Goal: Information Seeking & Learning: Learn about a topic

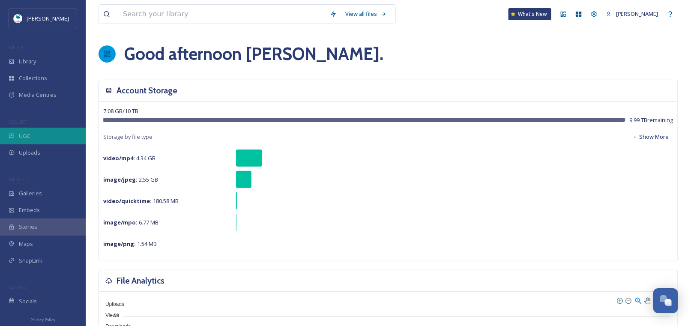
click at [12, 134] on icon at bounding box center [12, 136] width 6 height 6
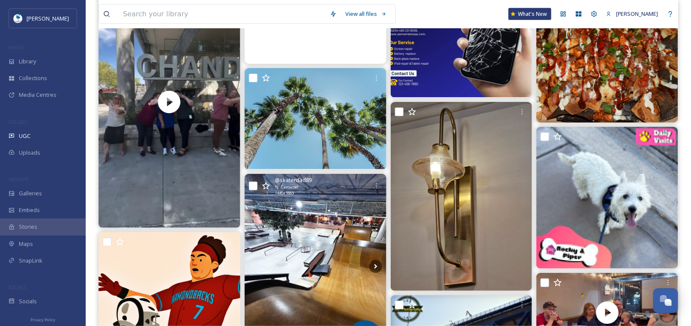
scroll to position [6816, 0]
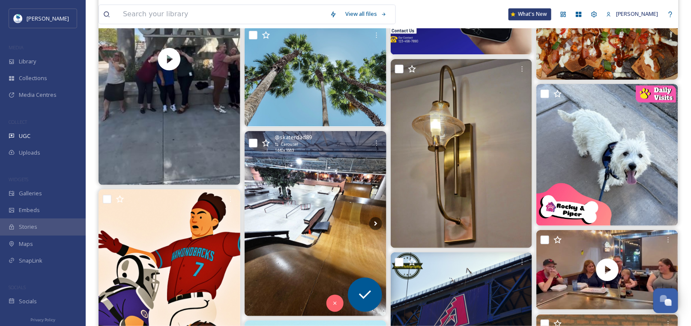
click at [288, 169] on img at bounding box center [316, 224] width 142 height 186
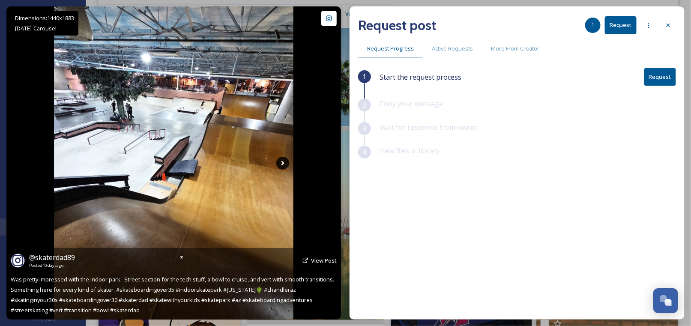
click at [279, 161] on icon at bounding box center [282, 163] width 13 height 13
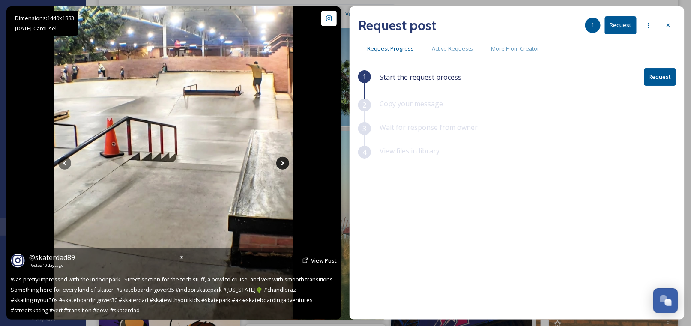
click at [283, 167] on icon at bounding box center [282, 163] width 13 height 13
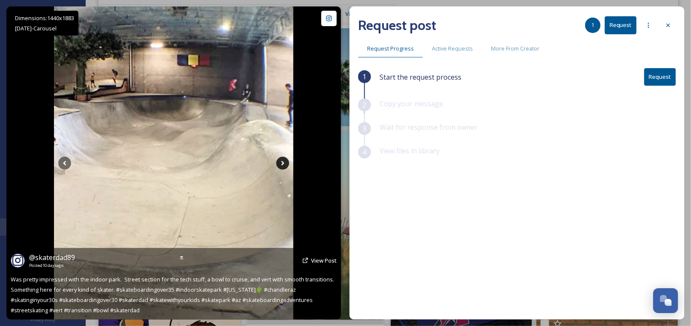
click at [282, 164] on icon at bounding box center [283, 163] width 3 height 5
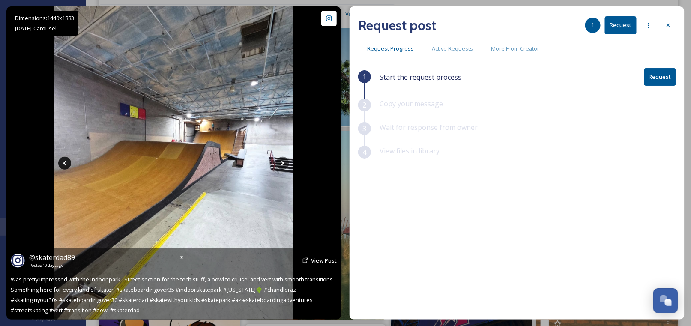
click at [65, 164] on icon at bounding box center [64, 163] width 3 height 5
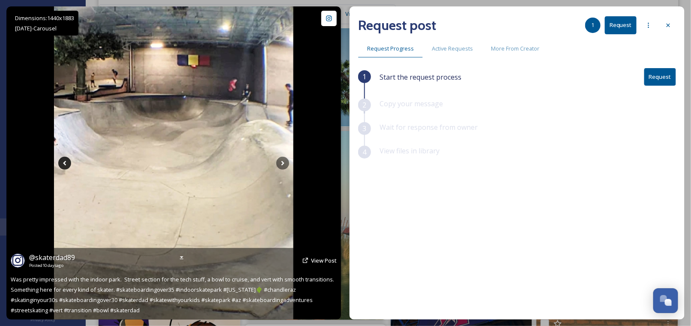
click at [65, 164] on icon at bounding box center [64, 163] width 3 height 5
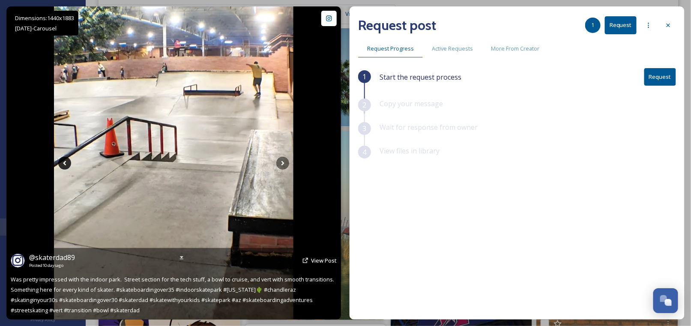
click at [65, 164] on icon at bounding box center [64, 163] width 3 height 5
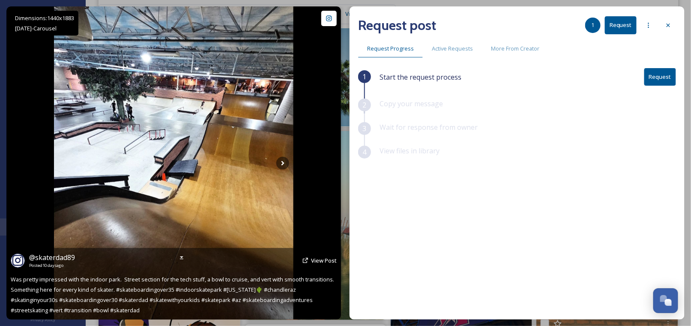
click at [65, 164] on icon at bounding box center [64, 163] width 3 height 5
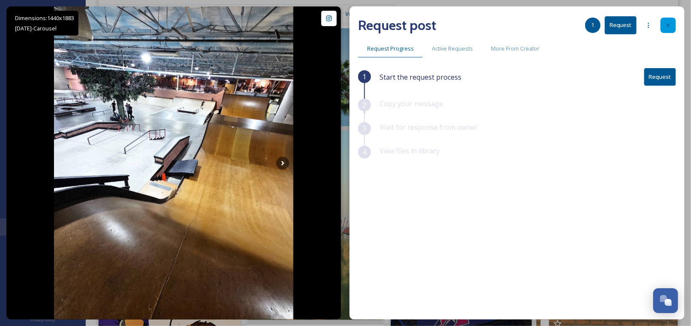
click at [667, 25] on icon at bounding box center [668, 25] width 7 height 7
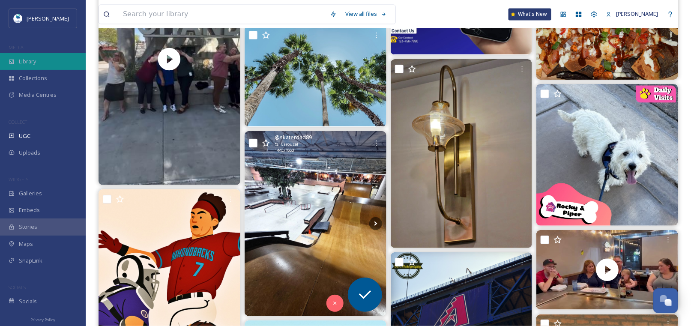
click at [29, 60] on span "Library" at bounding box center [27, 61] width 17 height 8
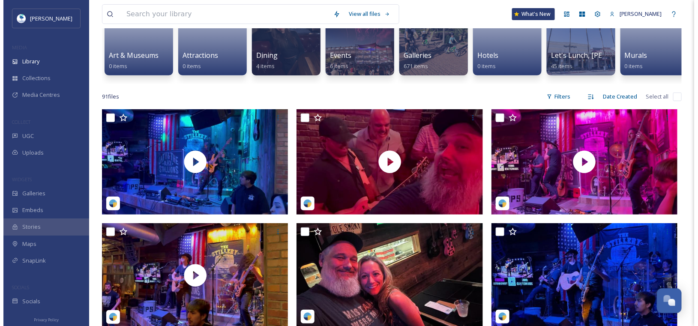
scroll to position [129, 0]
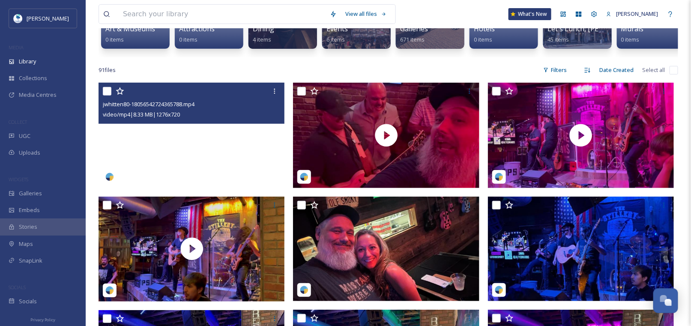
click at [141, 145] on video "jwhitten80-18056542724365788.mp4" at bounding box center [192, 135] width 186 height 105
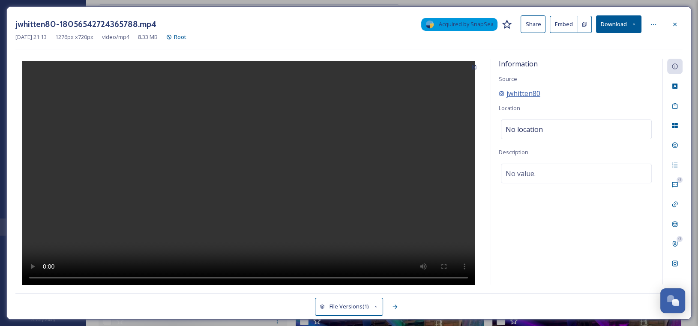
click at [517, 94] on span "jwhitten80" at bounding box center [524, 93] width 34 height 10
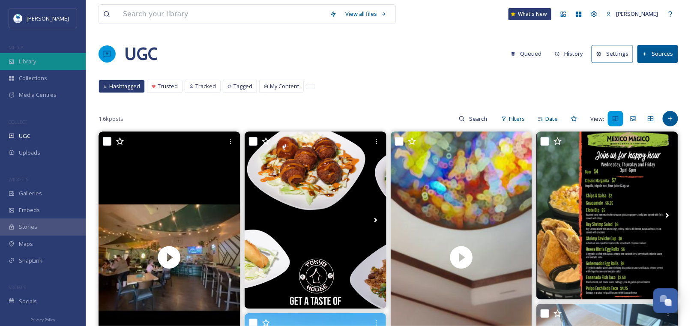
click at [16, 61] on div "Library" at bounding box center [43, 61] width 86 height 17
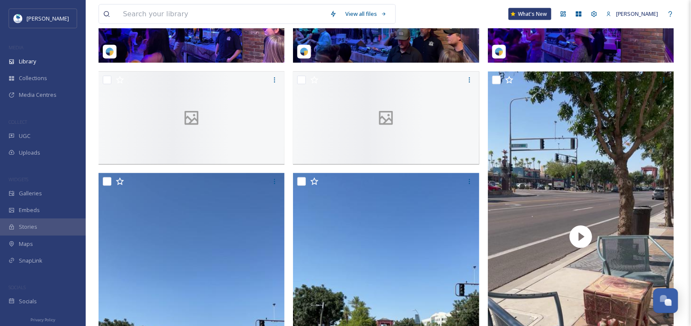
scroll to position [171, 0]
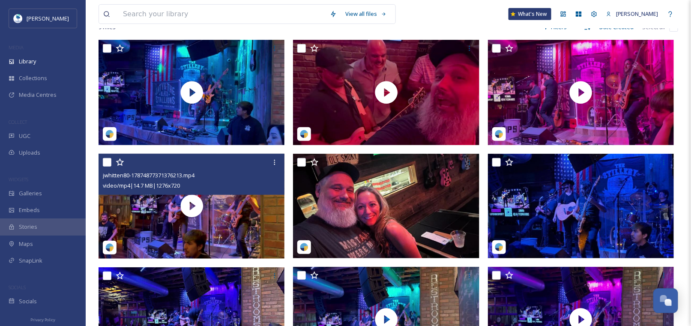
click at [110, 252] on img at bounding box center [109, 247] width 9 height 9
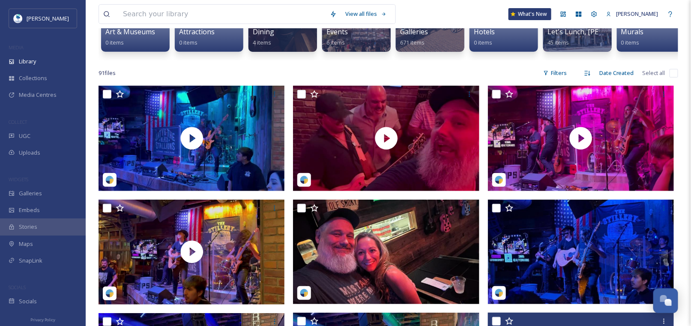
scroll to position [0, 0]
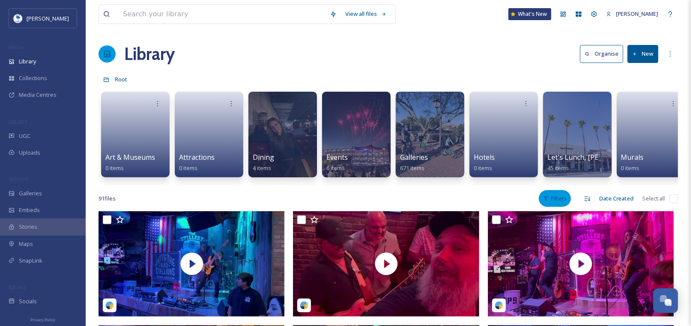
click at [561, 206] on div "Filters" at bounding box center [555, 198] width 32 height 17
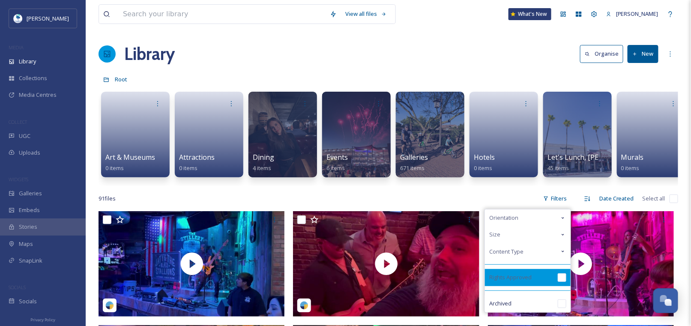
click at [562, 280] on input "checkbox" at bounding box center [562, 277] width 9 height 9
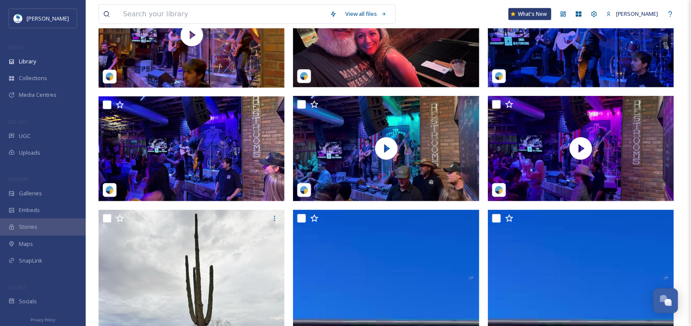
scroll to position [343, 0]
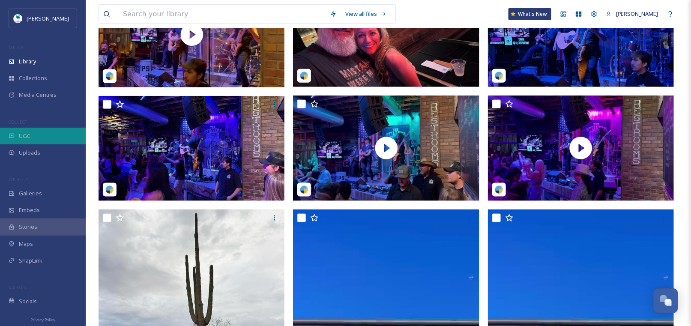
click at [43, 132] on div "UGC" at bounding box center [43, 136] width 86 height 17
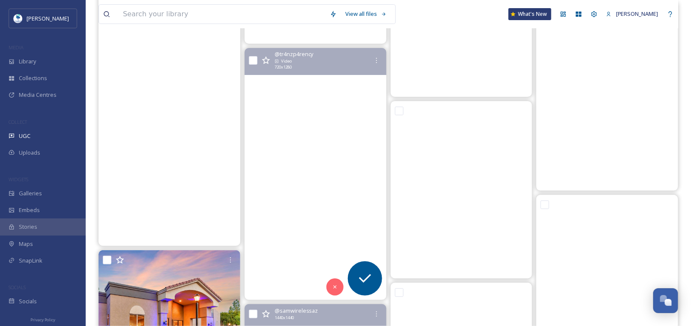
scroll to position [11076, 0]
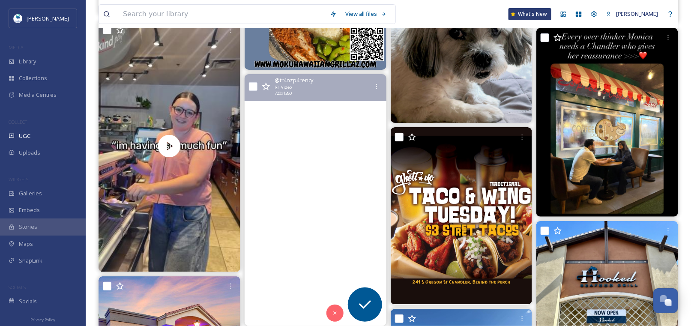
click at [326, 200] on video "Just a lil trip to take the edge off 🤏🏾🫡\a\aLet’s begin with a Sunset Margarita…" at bounding box center [316, 200] width 142 height 252
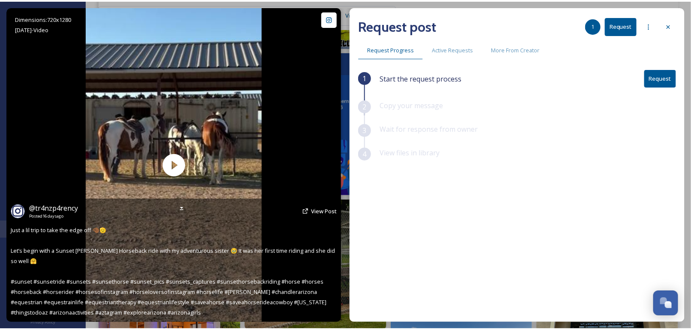
scroll to position [11119, 0]
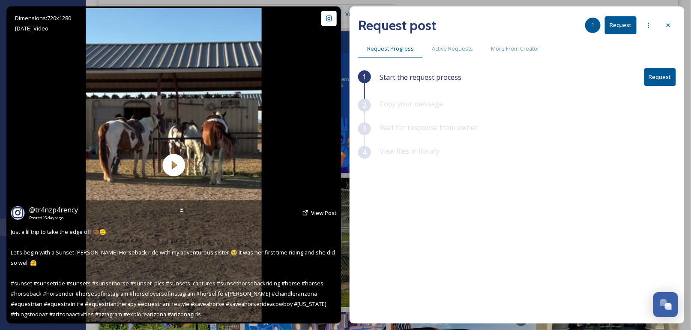
click at [668, 24] on icon at bounding box center [668, 25] width 3 height 3
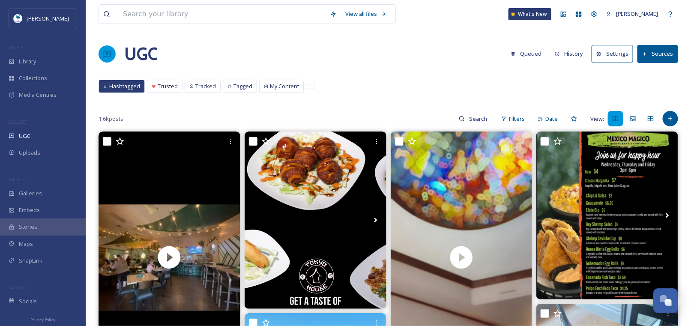
scroll to position [300, 0]
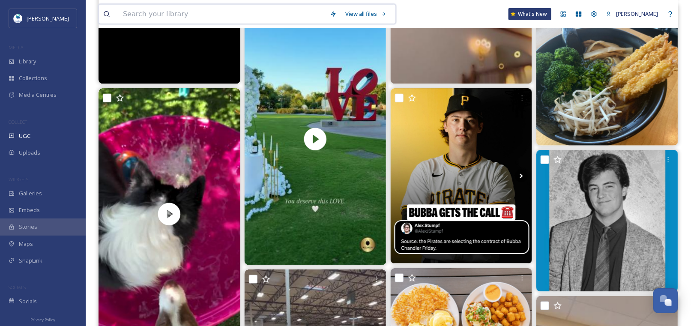
click at [240, 15] on input at bounding box center [222, 14] width 207 height 19
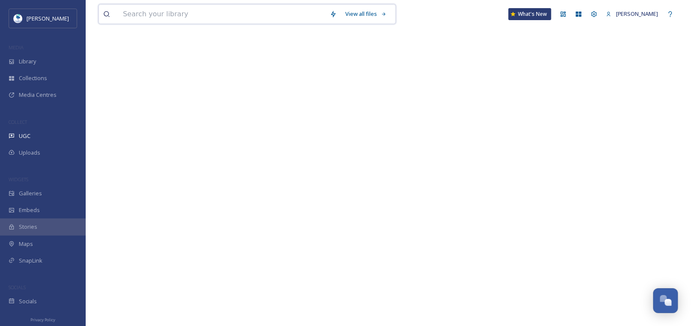
scroll to position [0, 0]
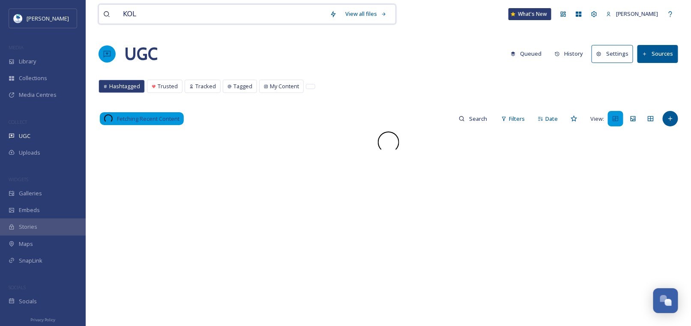
type input "[PERSON_NAME]"
click at [220, 21] on input at bounding box center [222, 14] width 207 height 19
type input "[PERSON_NAME]"
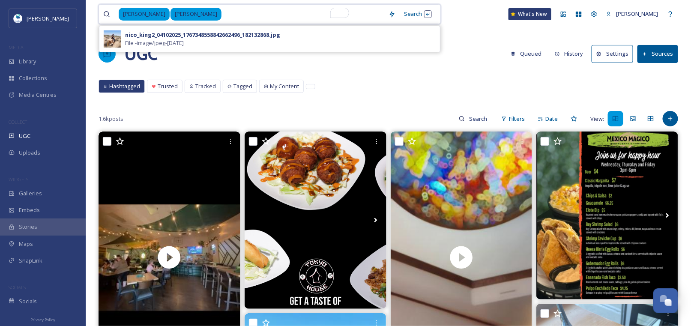
click at [222, 17] on input "To enrich screen reader interactions, please activate Accessibility in Grammarl…" at bounding box center [303, 14] width 162 height 19
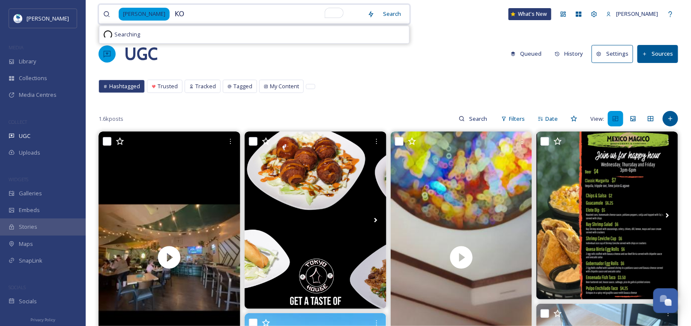
type input "K"
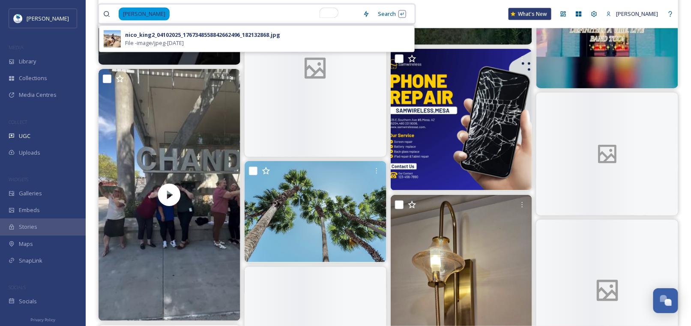
scroll to position [6944, 0]
